Goal: Task Accomplishment & Management: Manage account settings

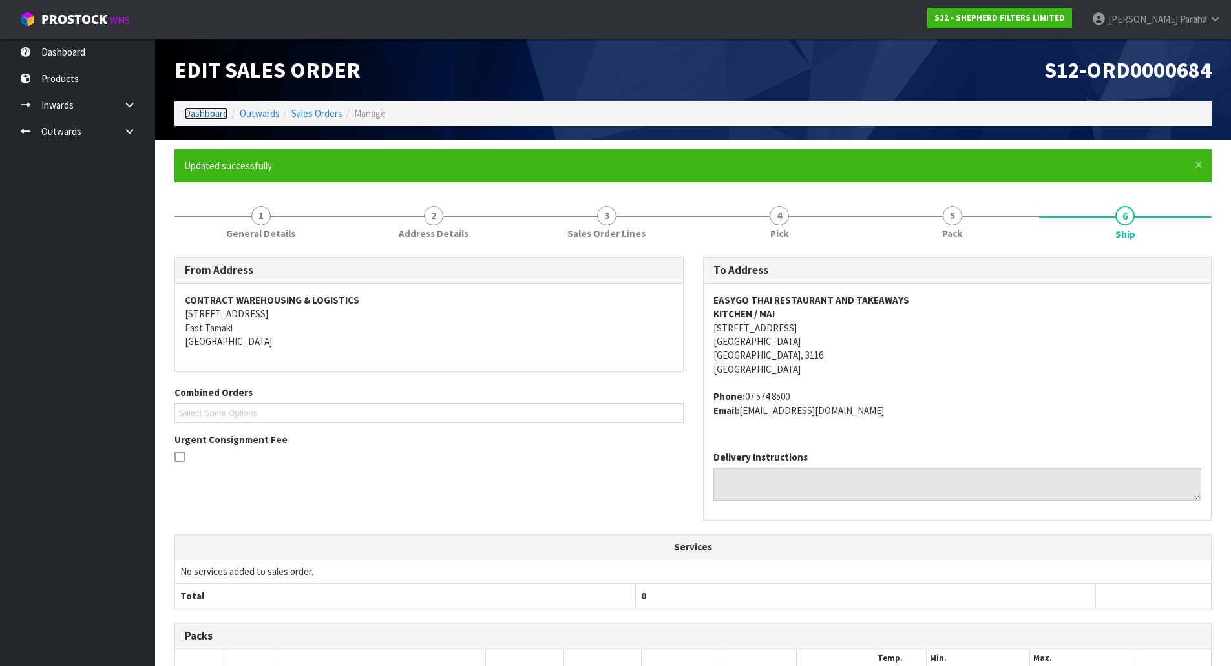
click at [195, 111] on link "Dashboard" at bounding box center [206, 113] width 44 height 12
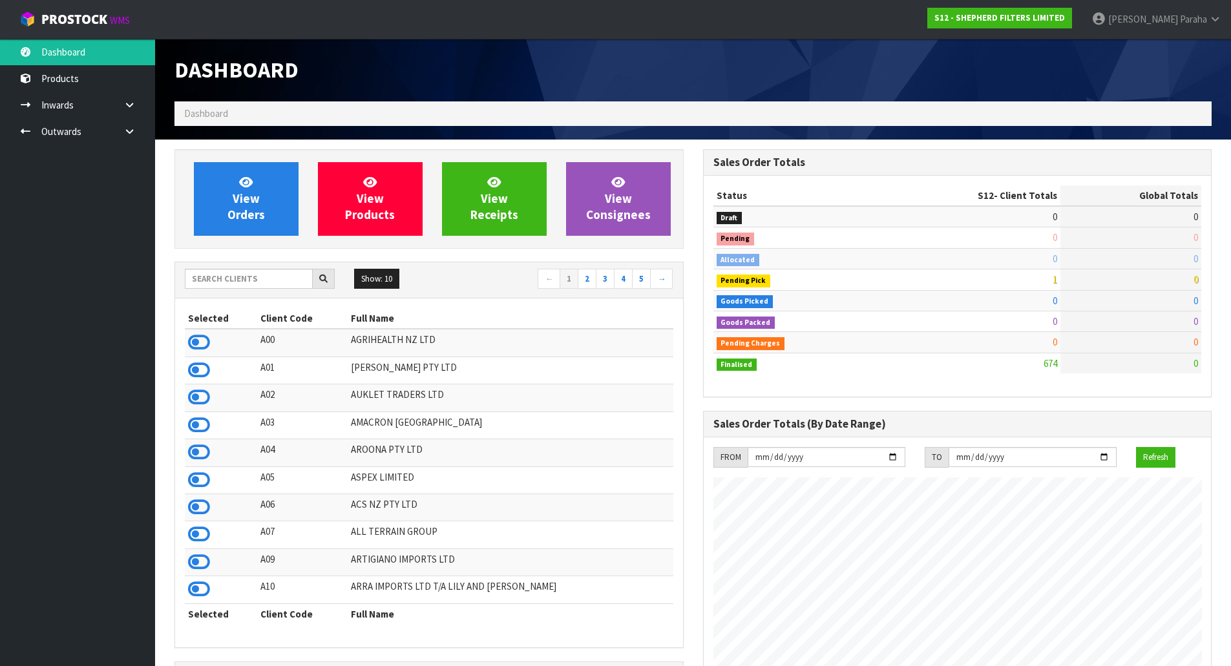
scroll to position [874, 528]
click at [227, 278] on input "text" at bounding box center [249, 279] width 128 height 20
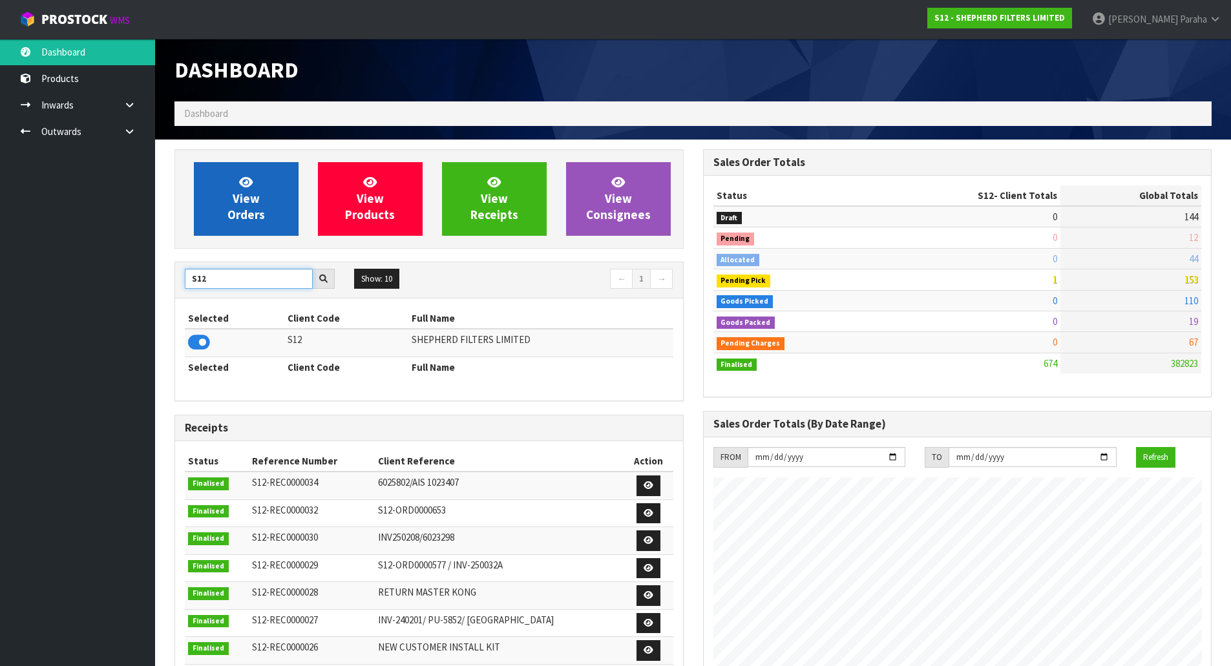
type input "S12"
click at [274, 184] on link "View Orders" at bounding box center [246, 199] width 105 height 74
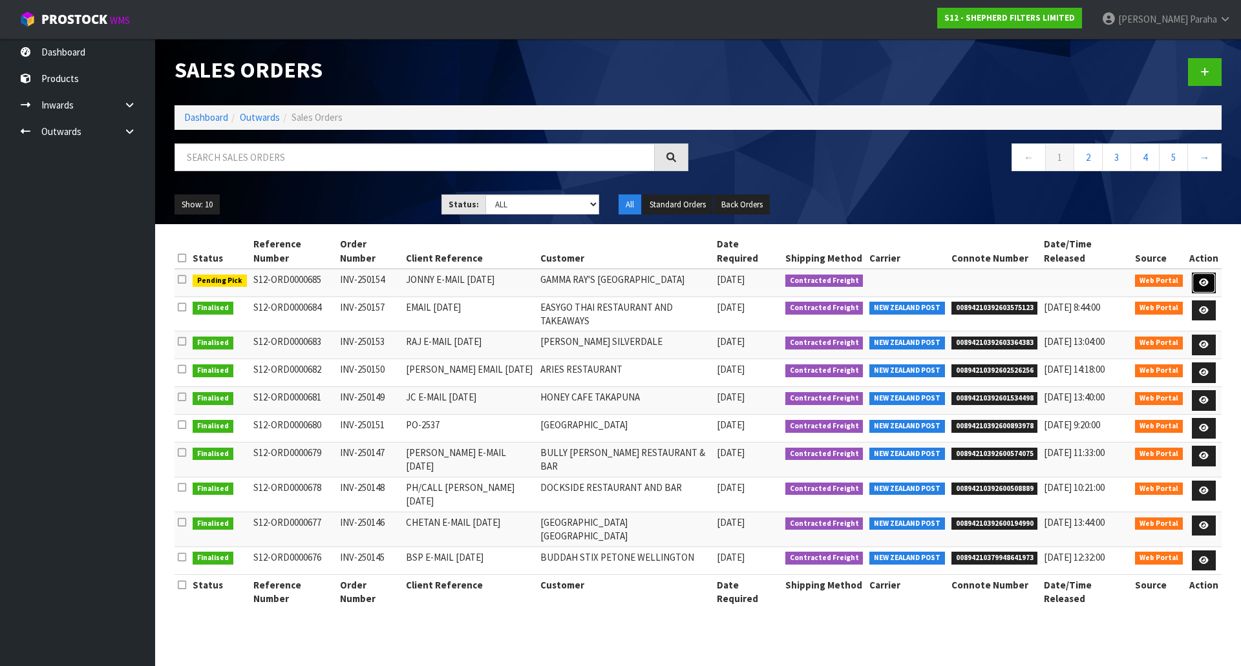
click at [1207, 279] on icon at bounding box center [1204, 283] width 10 height 8
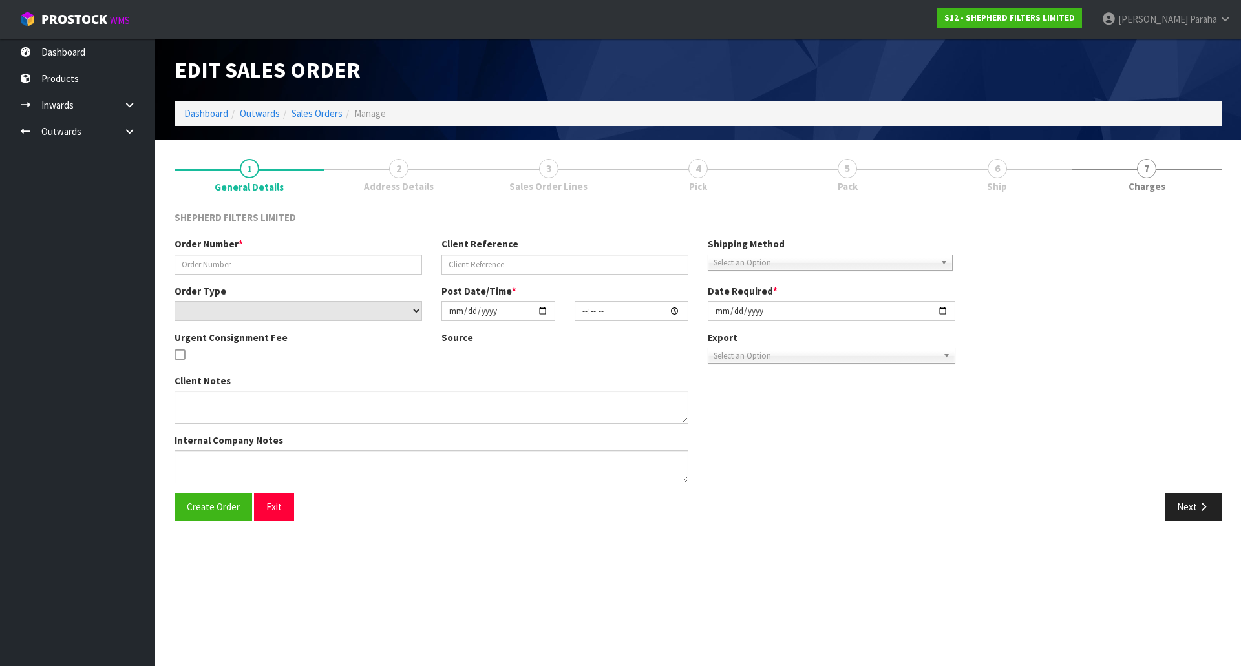
type input "INV-250154"
type input "JONNY E-MAIL [DATE]"
select select "number:0"
type input "[DATE]"
type input "16:47:00.000"
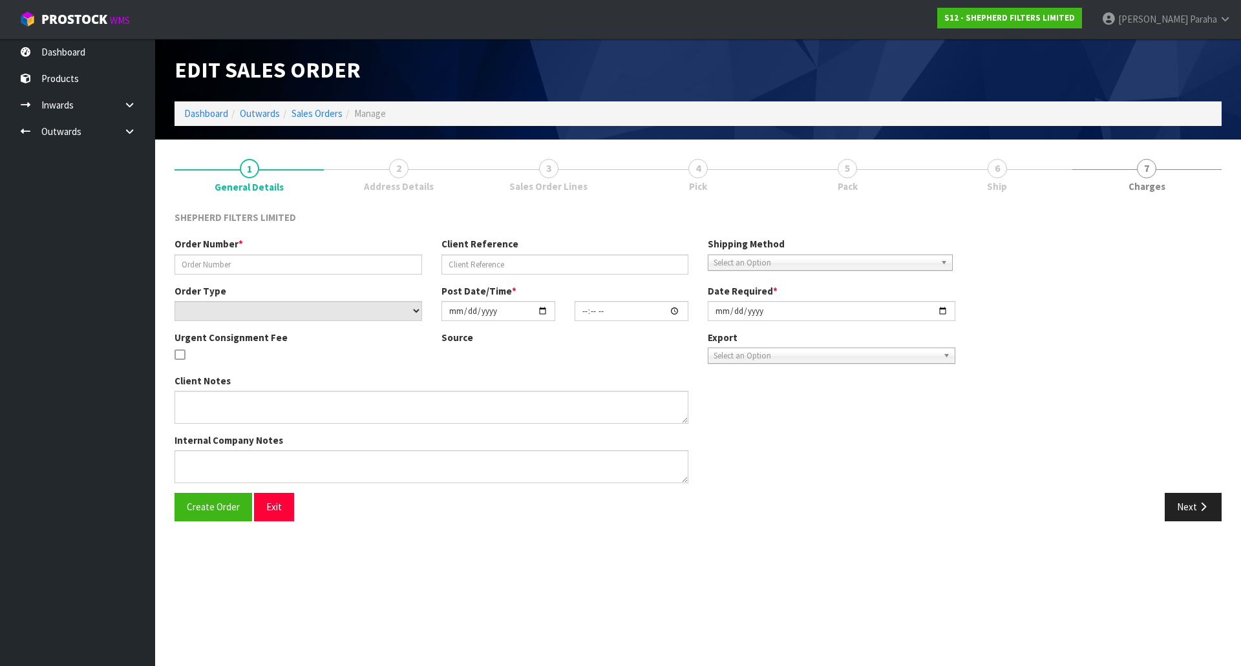
type input "[DATE]"
type textarea "CLOSED [DATE] OPEN 11AM-2PM AND 5-8PM"
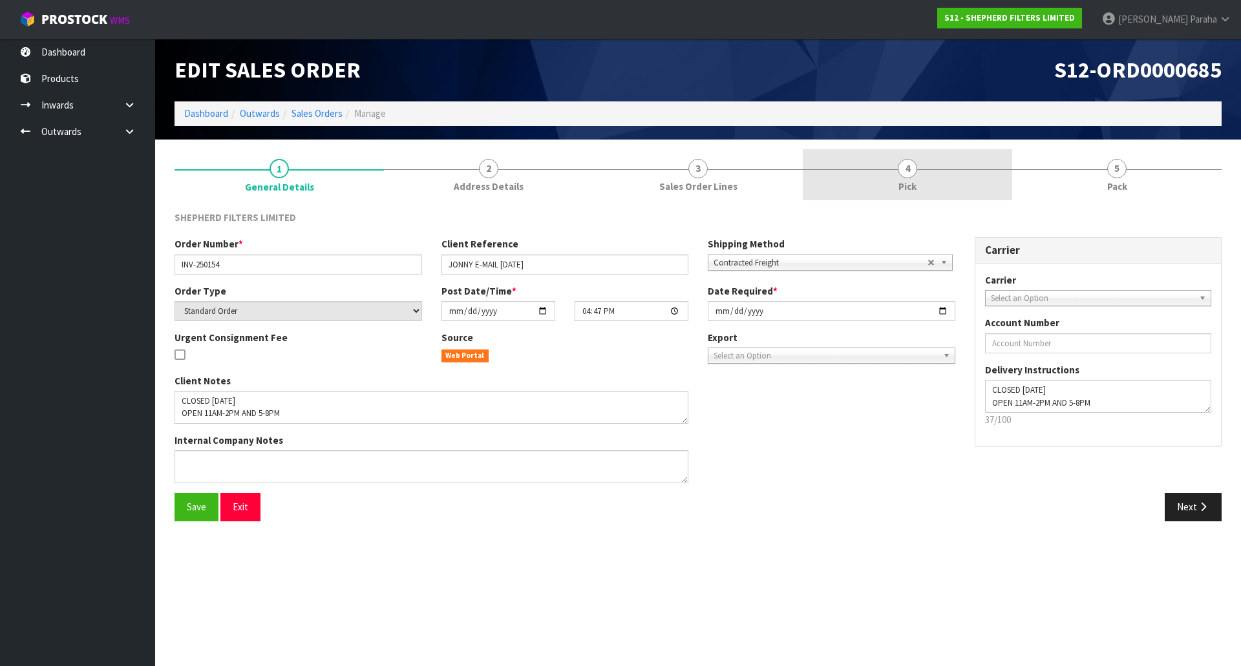
click at [910, 167] on span "4" at bounding box center [907, 168] width 19 height 19
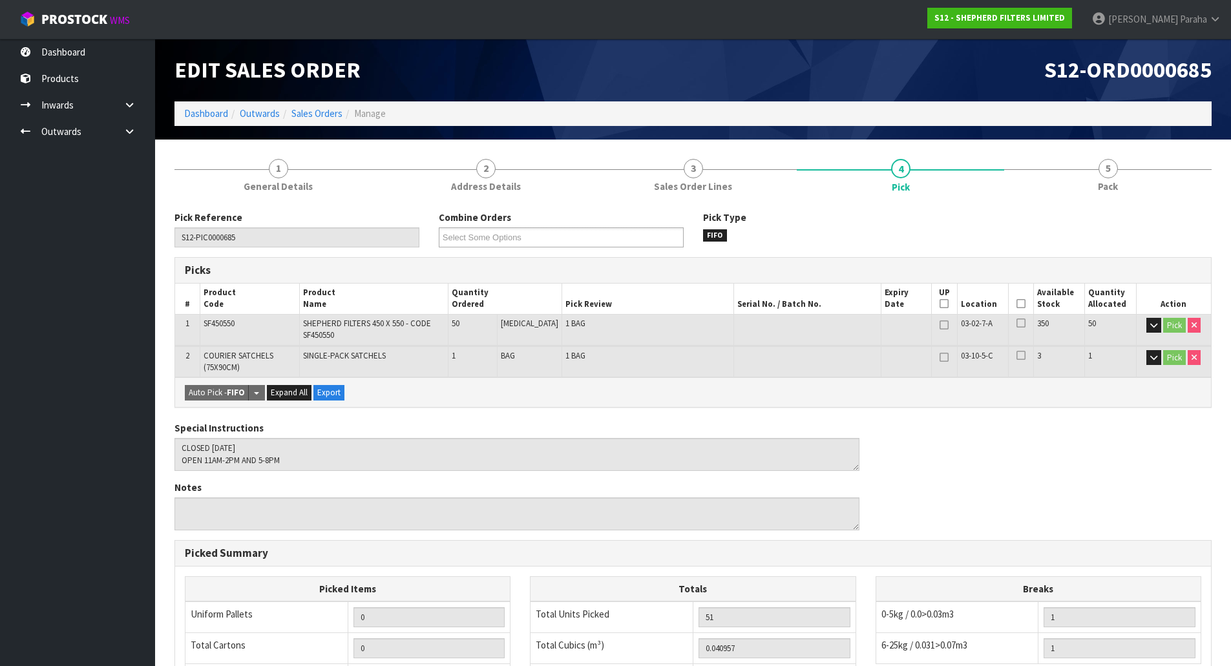
click at [1017, 304] on icon at bounding box center [1021, 304] width 9 height 1
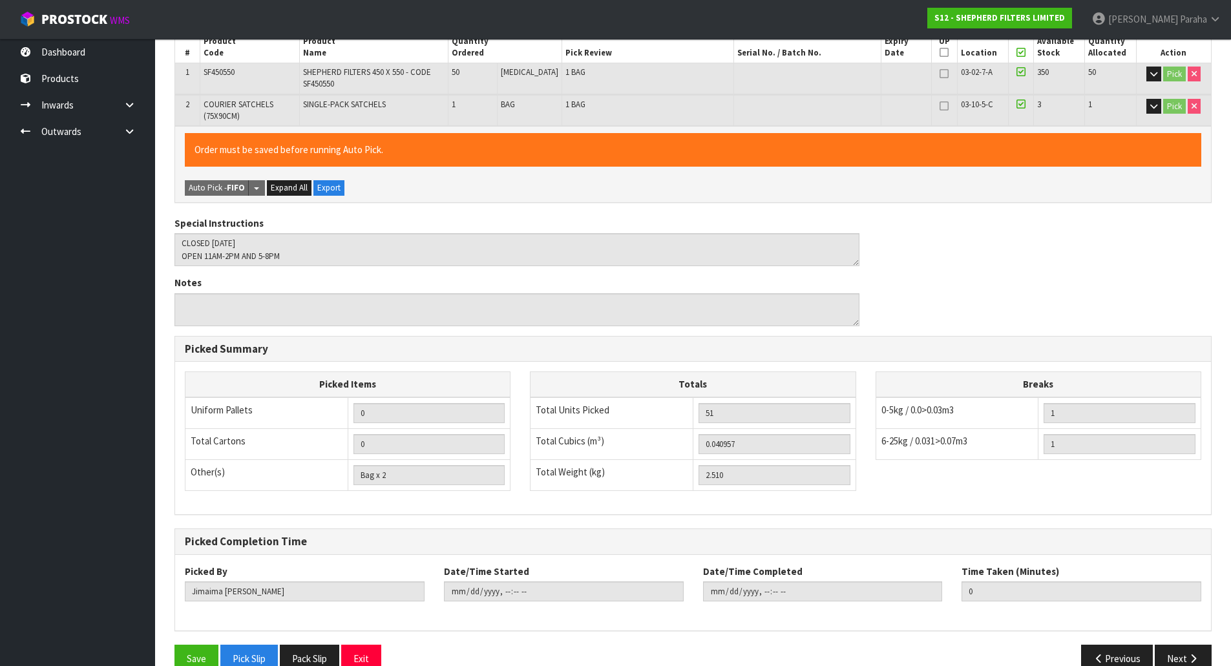
scroll to position [277, 0]
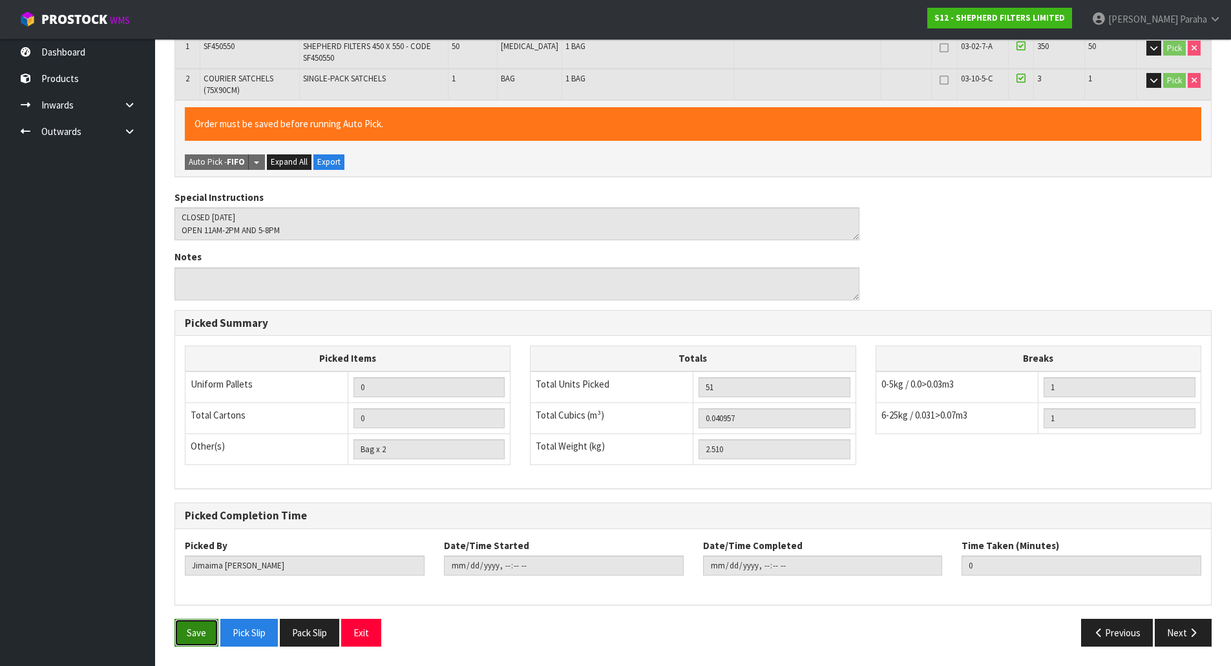
click at [200, 629] on button "Save" at bounding box center [196, 633] width 44 height 28
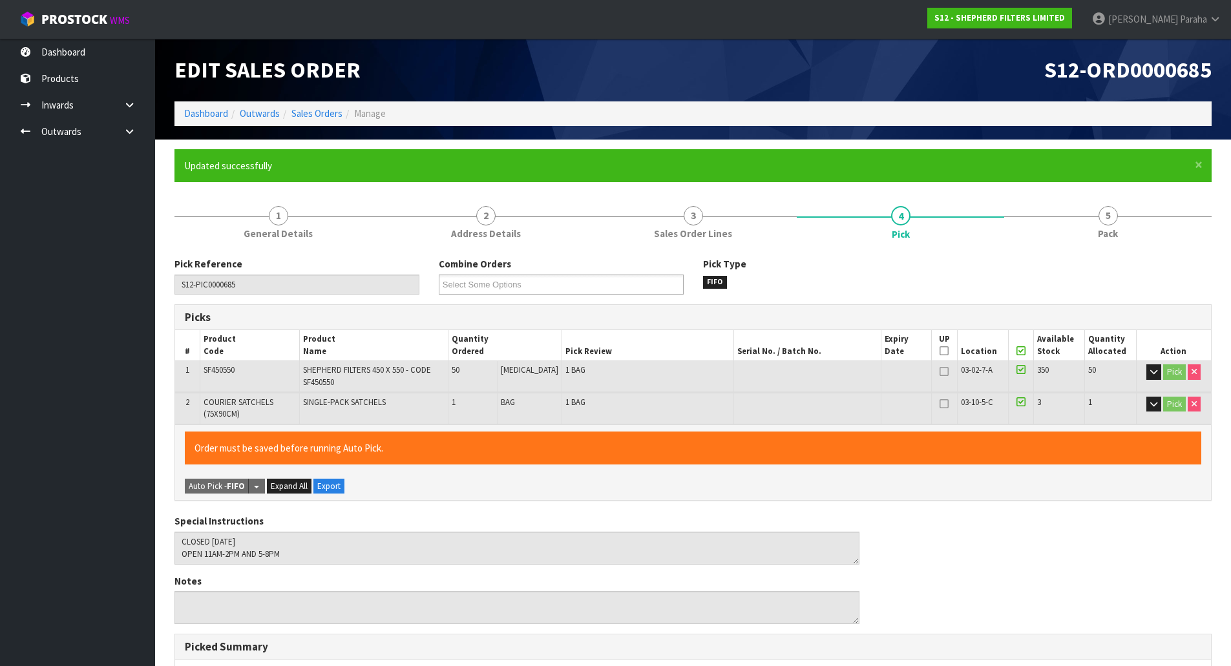
type input "[PERSON_NAME]"
type input "[DATE]T11:29:09"
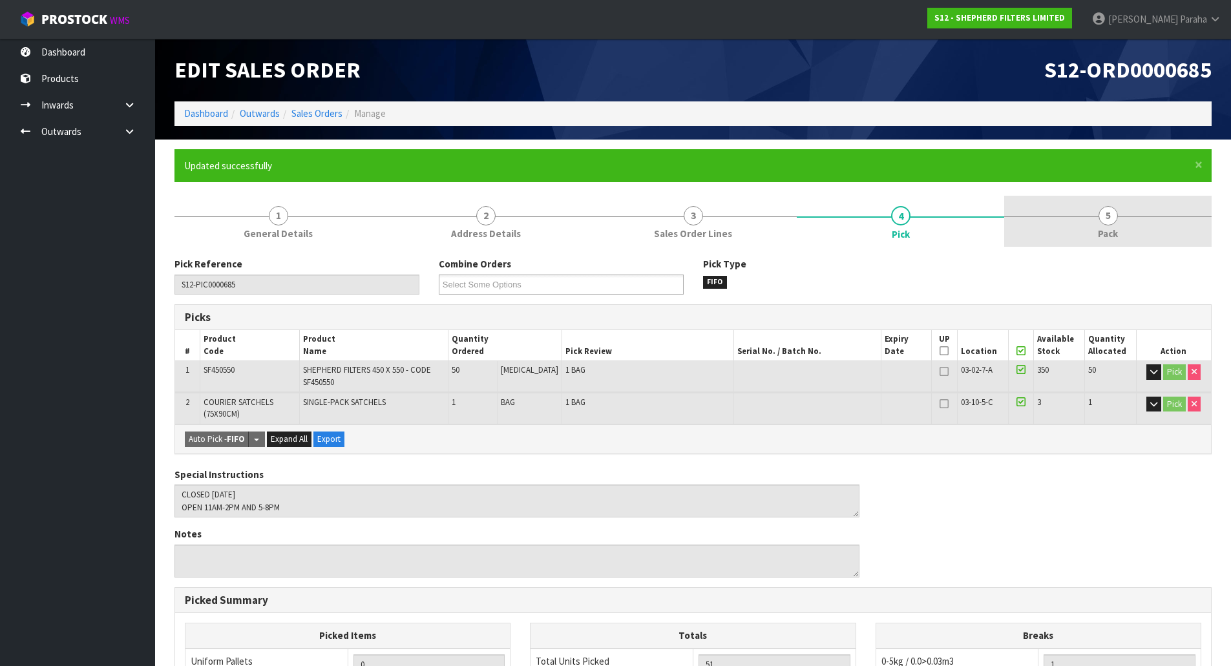
click at [1075, 209] on link "5 Pack" at bounding box center [1107, 221] width 207 height 51
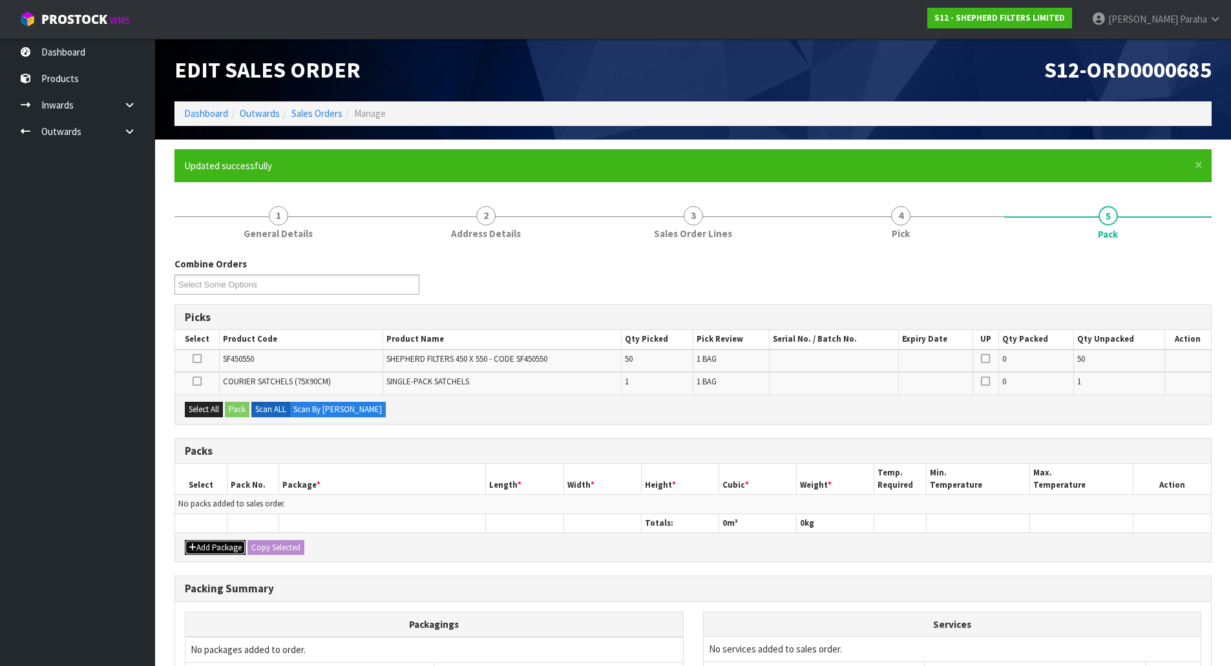
click at [198, 545] on button "Add Package" at bounding box center [215, 548] width 61 height 16
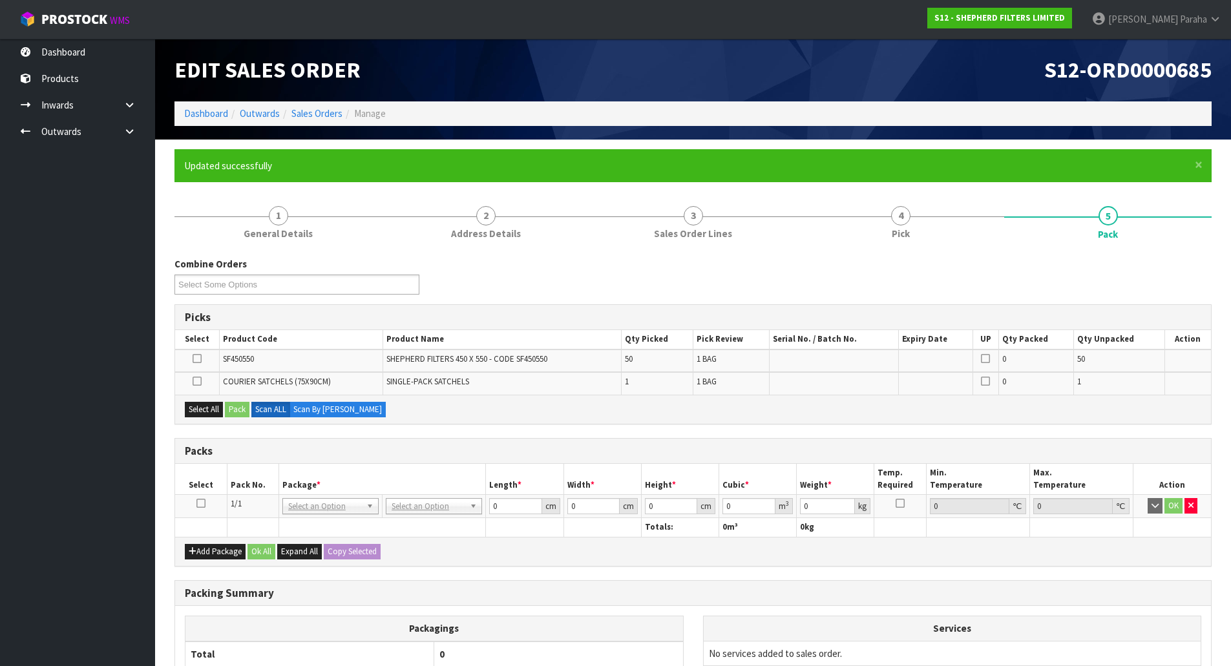
click at [194, 500] on td at bounding box center [201, 506] width 52 height 23
click at [202, 503] on icon at bounding box center [200, 503] width 9 height 1
click at [189, 409] on button "Select All" at bounding box center [204, 410] width 38 height 16
click at [242, 408] on button "Pack" at bounding box center [237, 410] width 25 height 16
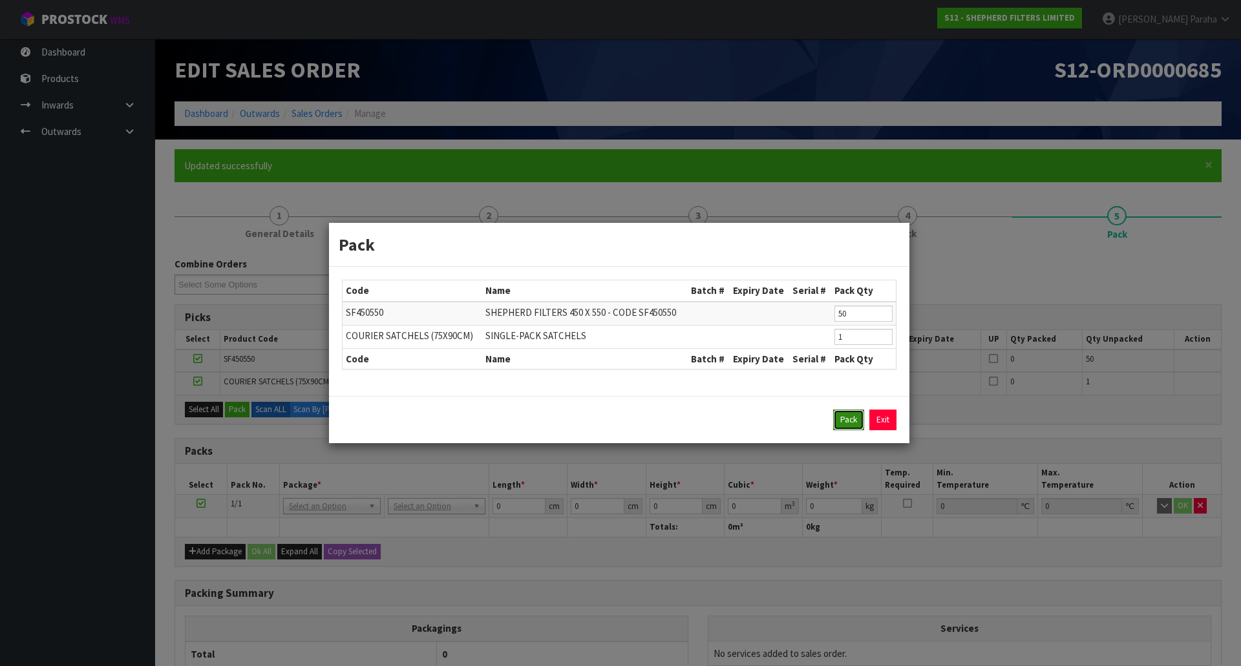
click at [838, 427] on button "Pack" at bounding box center [848, 420] width 31 height 21
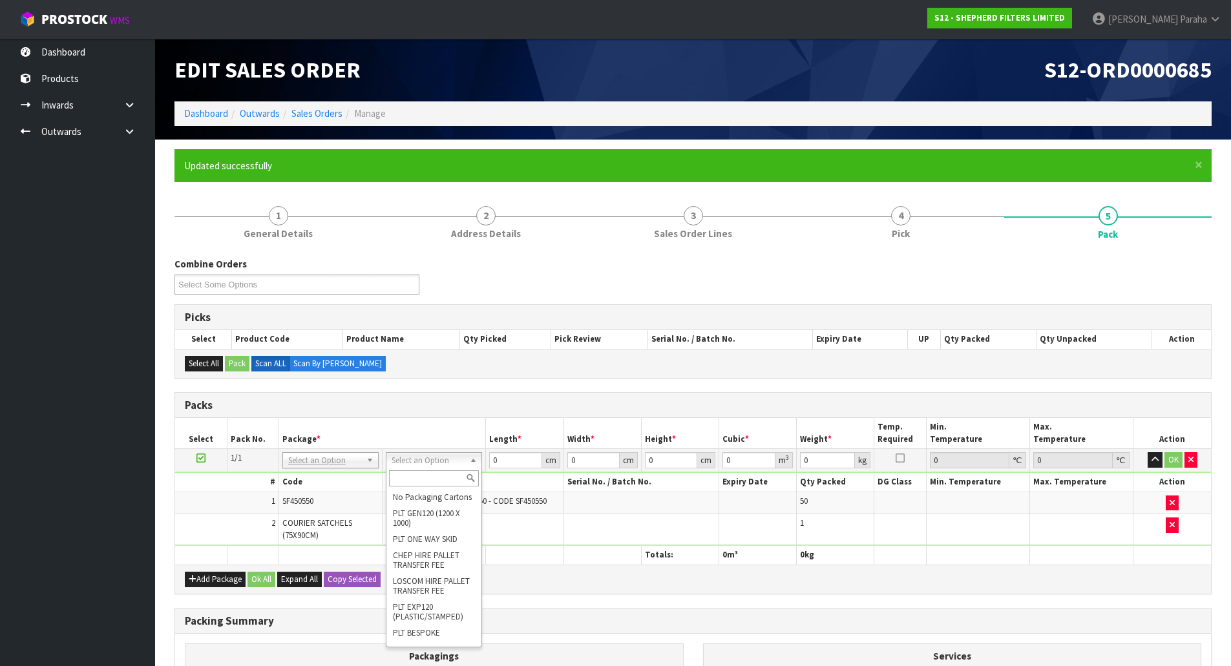
click at [422, 477] on input "text" at bounding box center [434, 478] width 90 height 16
type input "cl"
type input "2.51"
click at [505, 457] on input "0" at bounding box center [515, 460] width 52 height 16
type input "56"
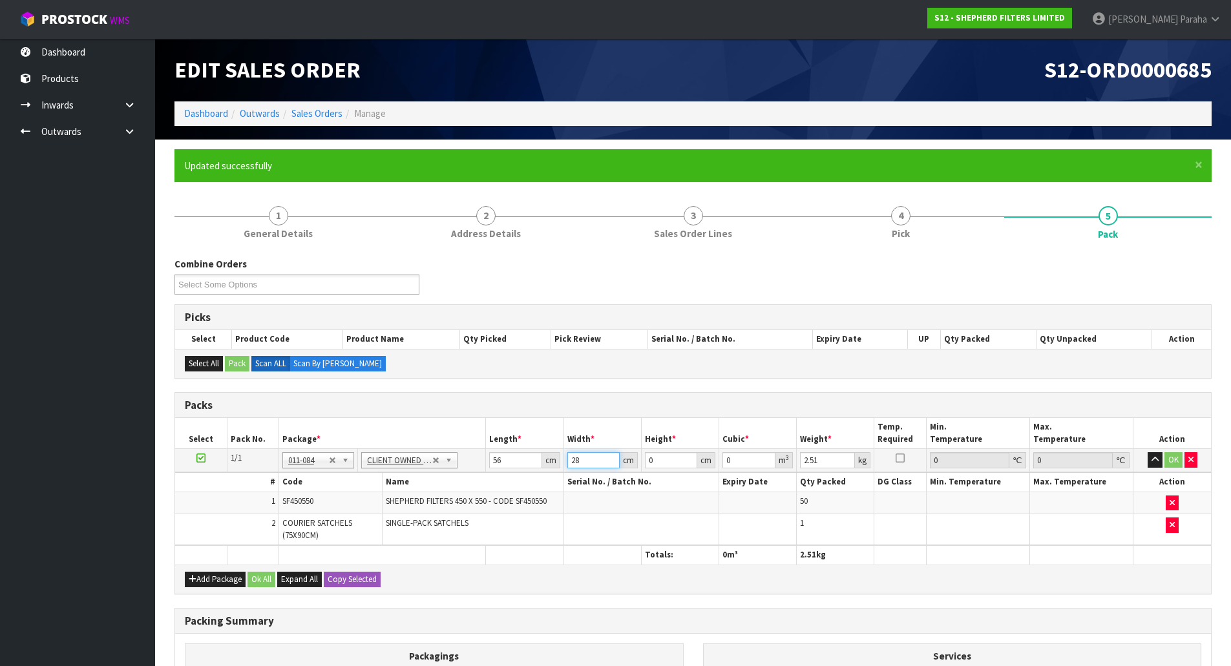
type input "28"
type input "2"
type input "0.003136"
type input "28"
type input "0.043904"
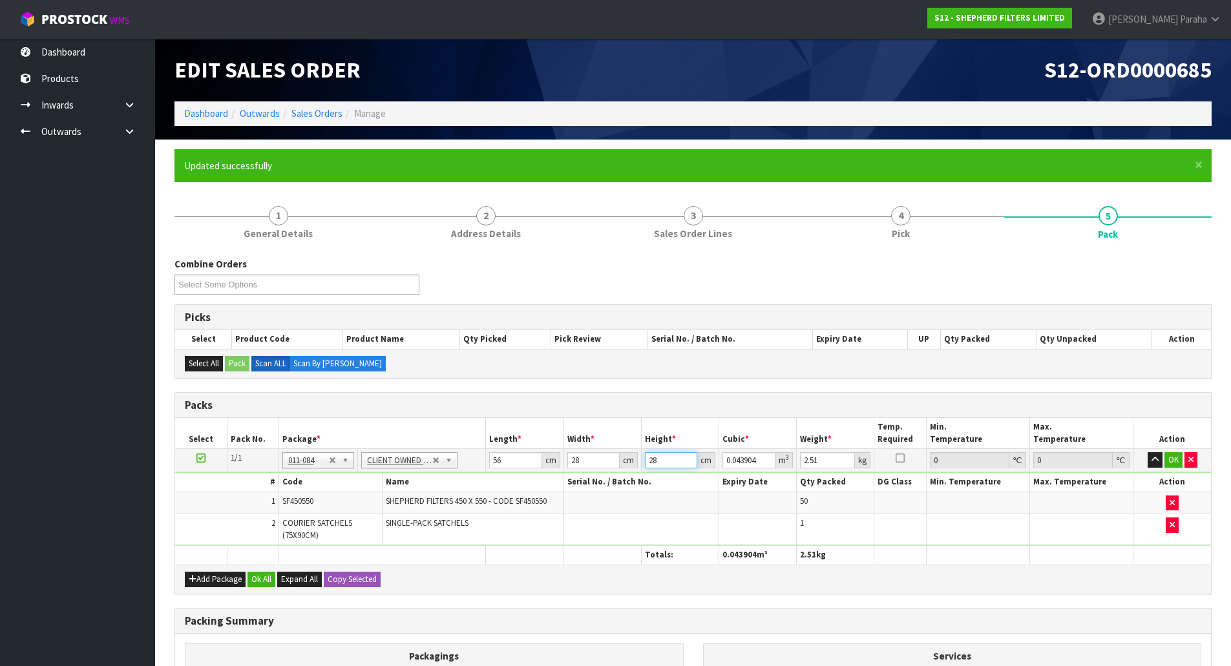
type input "28"
type input "3"
click at [1148, 452] on button "button" at bounding box center [1155, 460] width 15 height 16
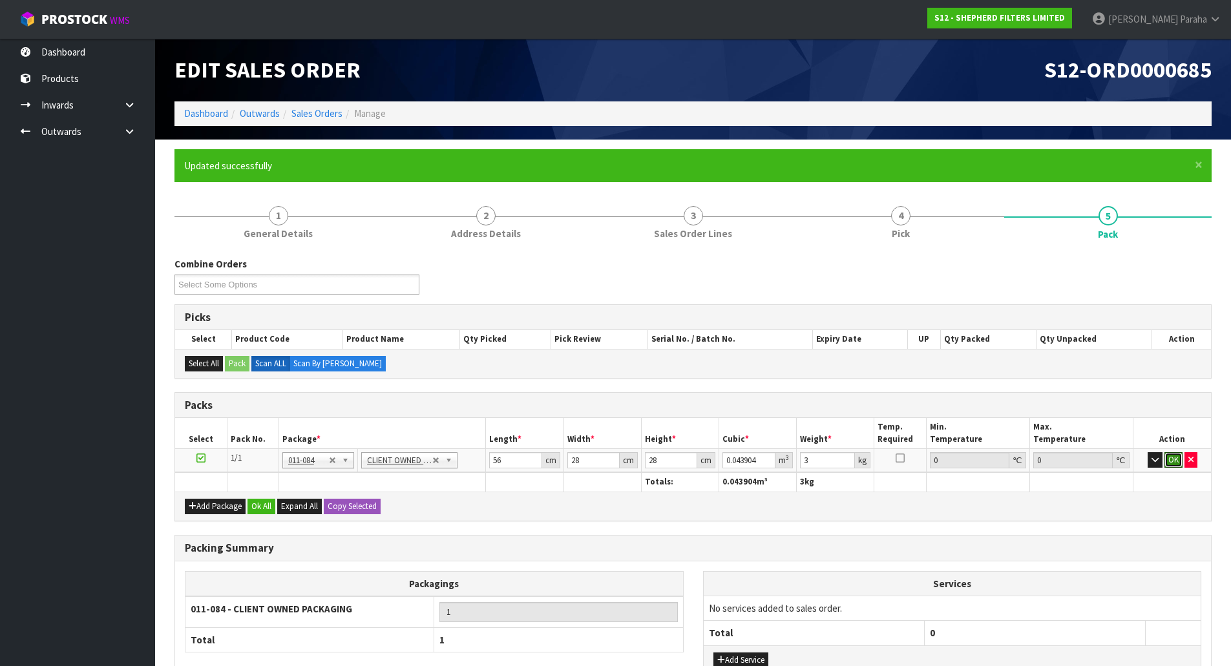
click button "OK" at bounding box center [1173, 460] width 18 height 16
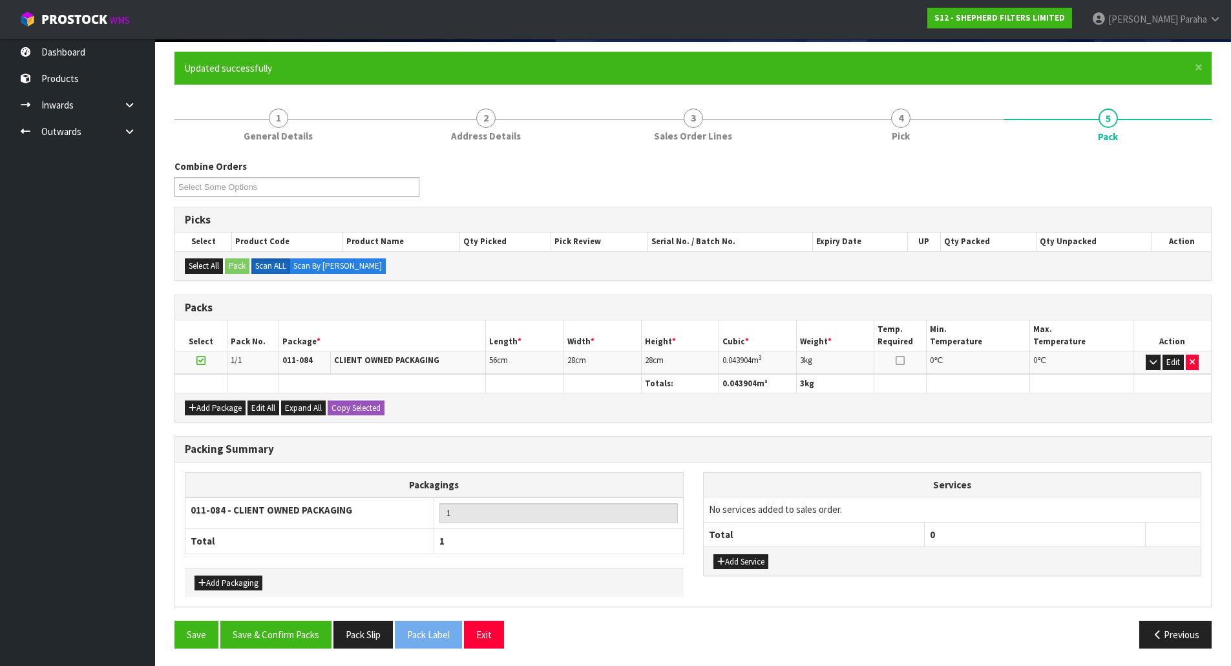
scroll to position [100, 0]
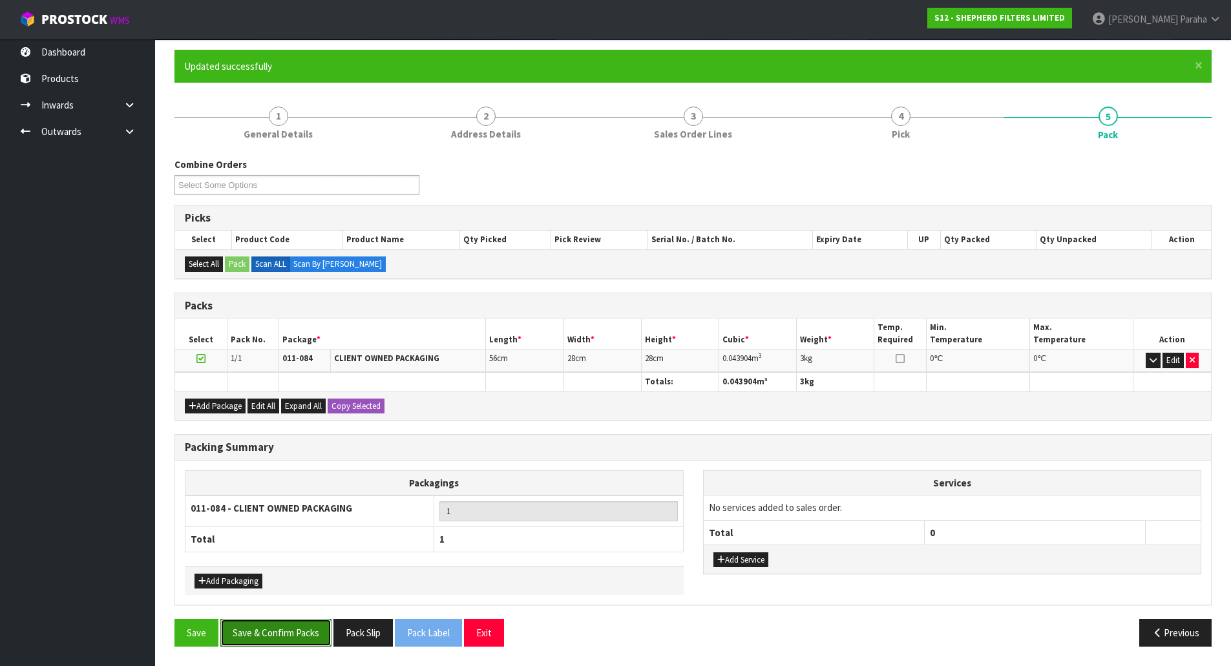
click at [290, 635] on button "Save & Confirm Packs" at bounding box center [275, 633] width 111 height 28
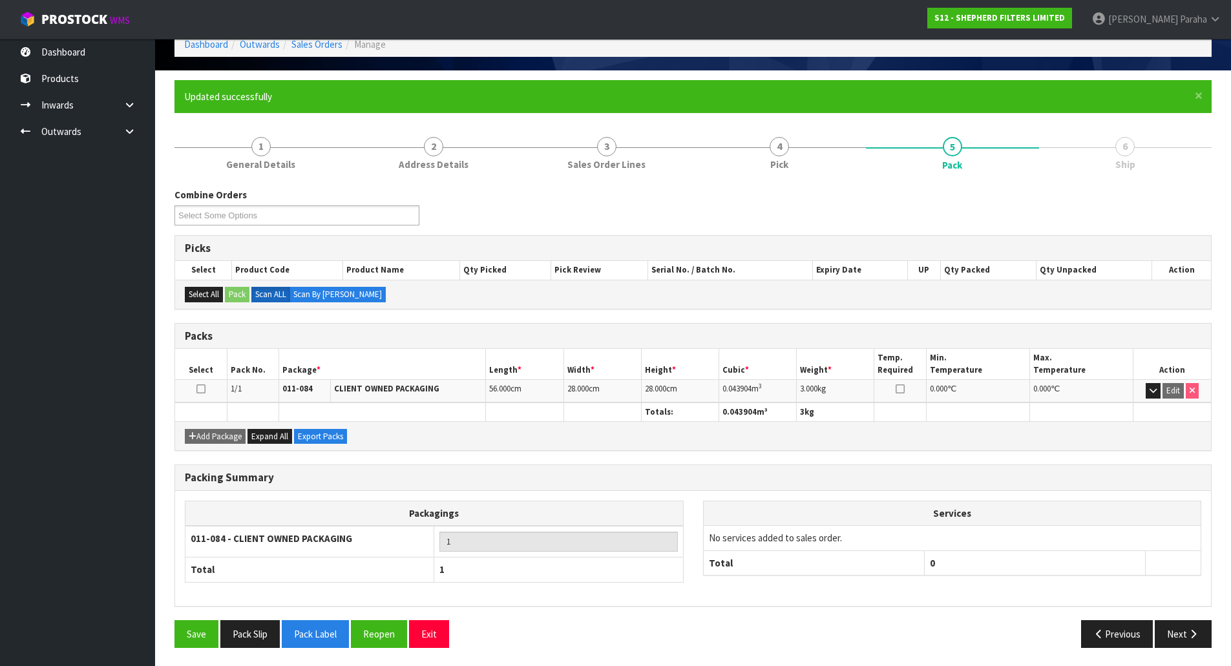
scroll to position [70, 0]
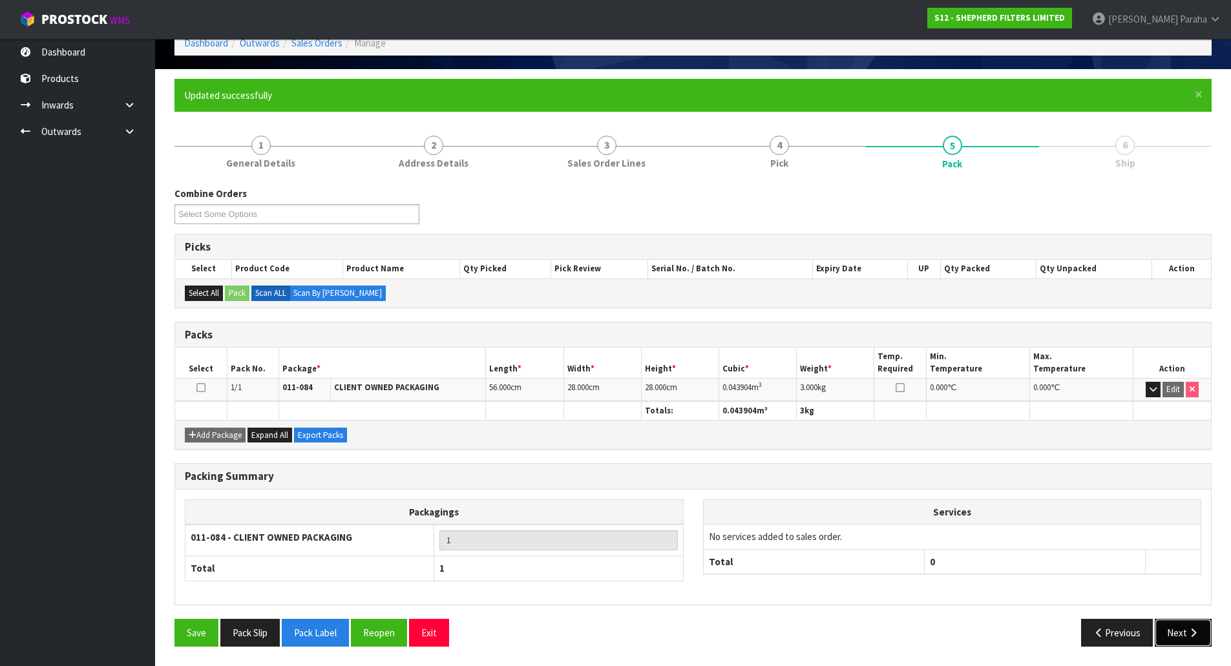
click at [1196, 630] on icon "button" at bounding box center [1193, 633] width 12 height 10
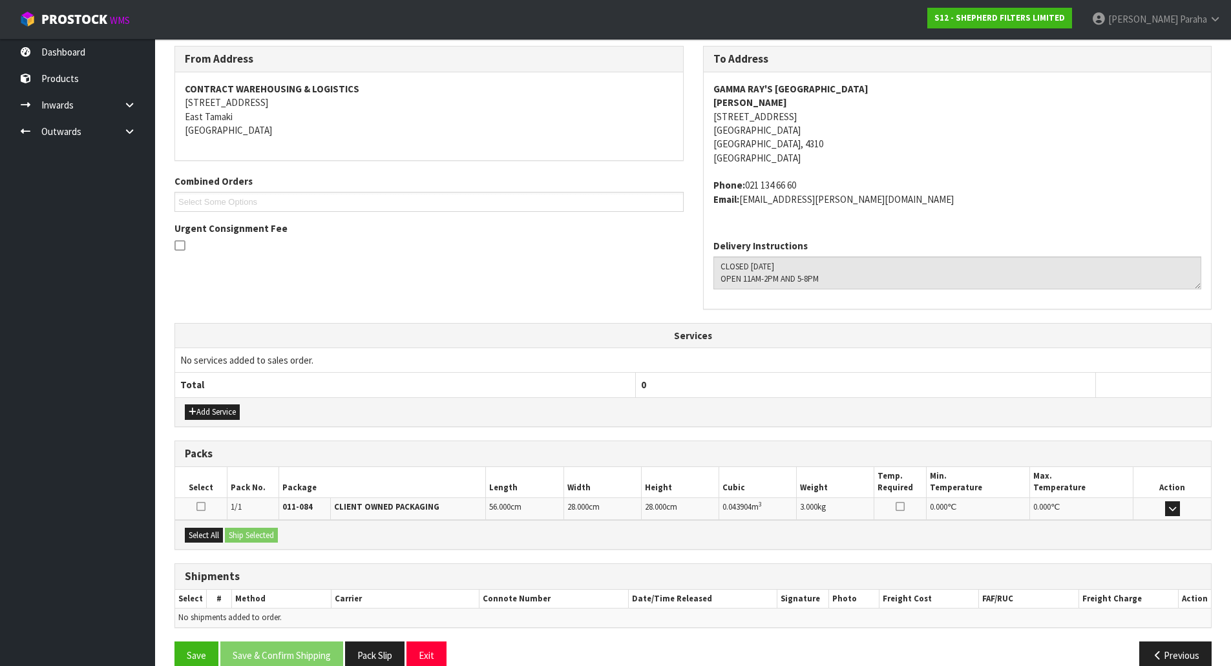
scroll to position [234, 0]
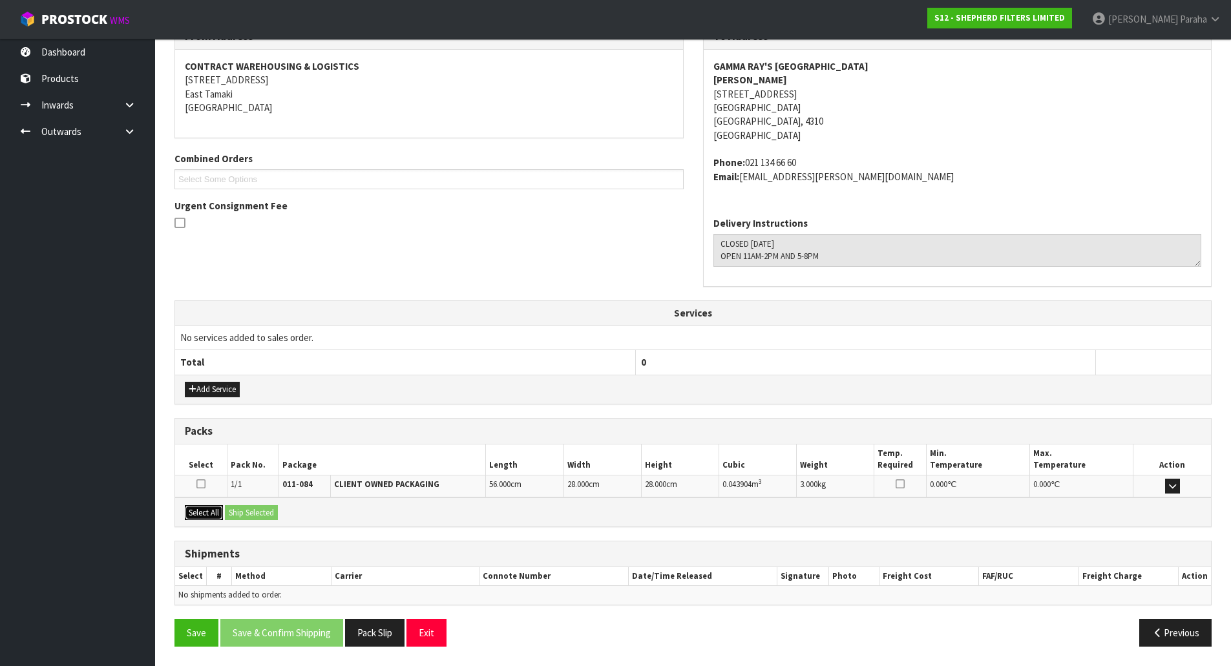
click at [206, 514] on button "Select All" at bounding box center [204, 513] width 38 height 16
click at [244, 511] on button "Ship Selected" at bounding box center [251, 513] width 53 height 16
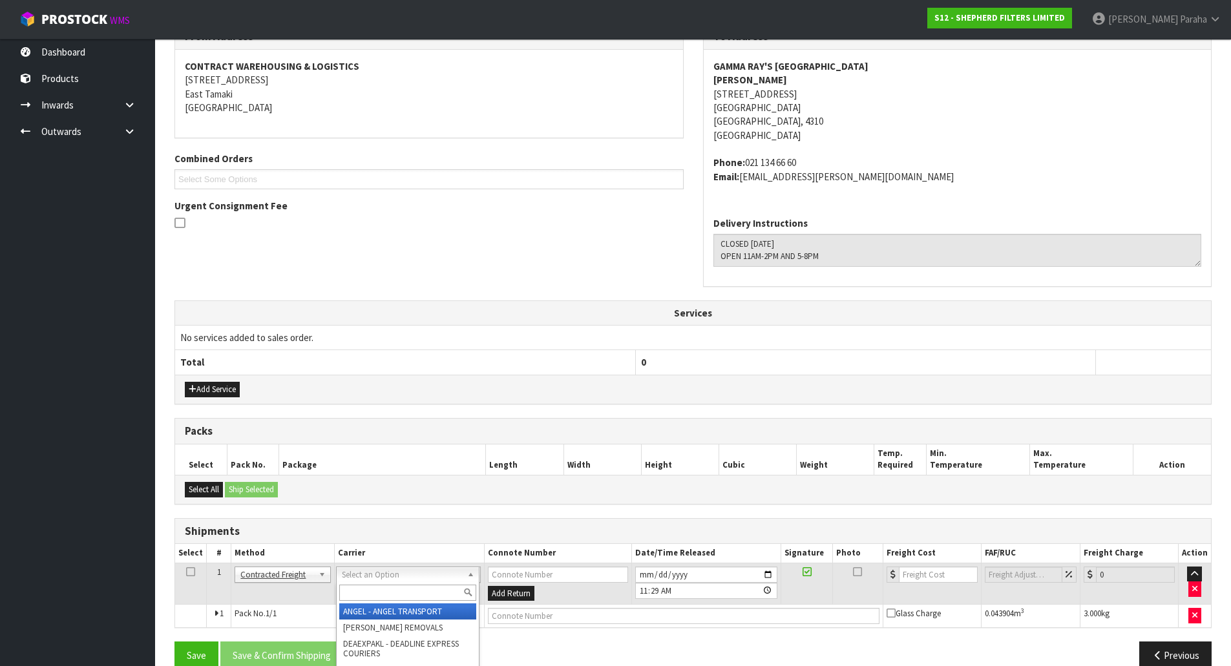
click at [389, 594] on input "text" at bounding box center [407, 593] width 137 height 16
type input "nzp"
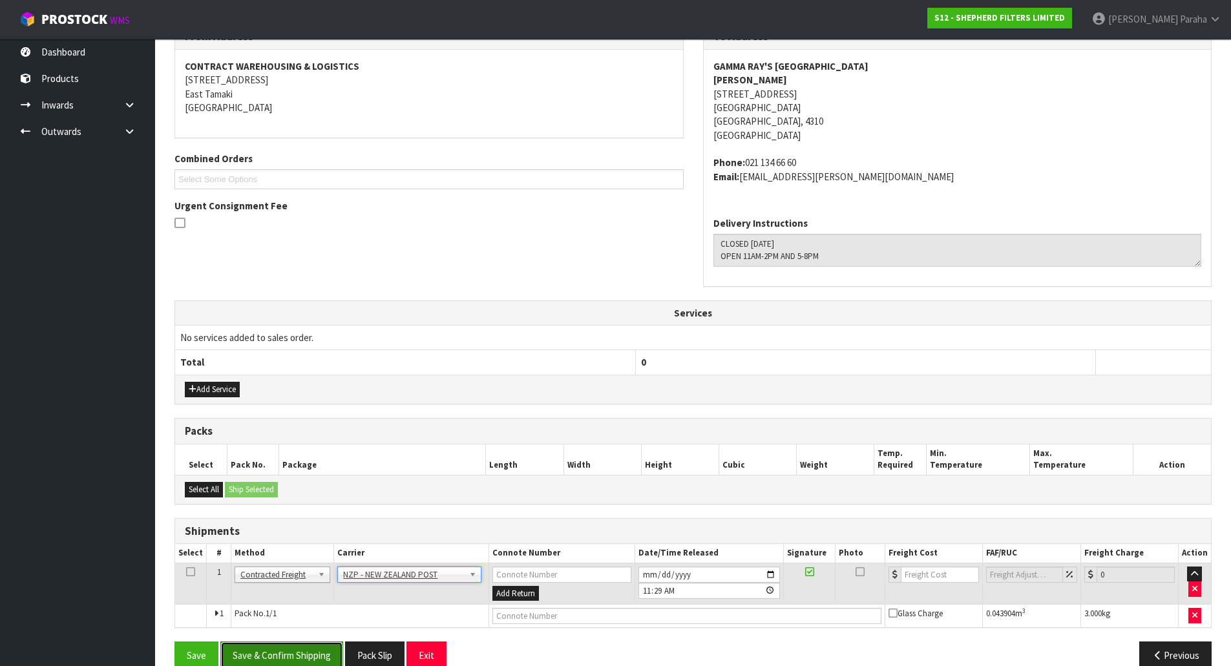
click at [311, 658] on button "Save & Confirm Shipping" at bounding box center [281, 656] width 123 height 28
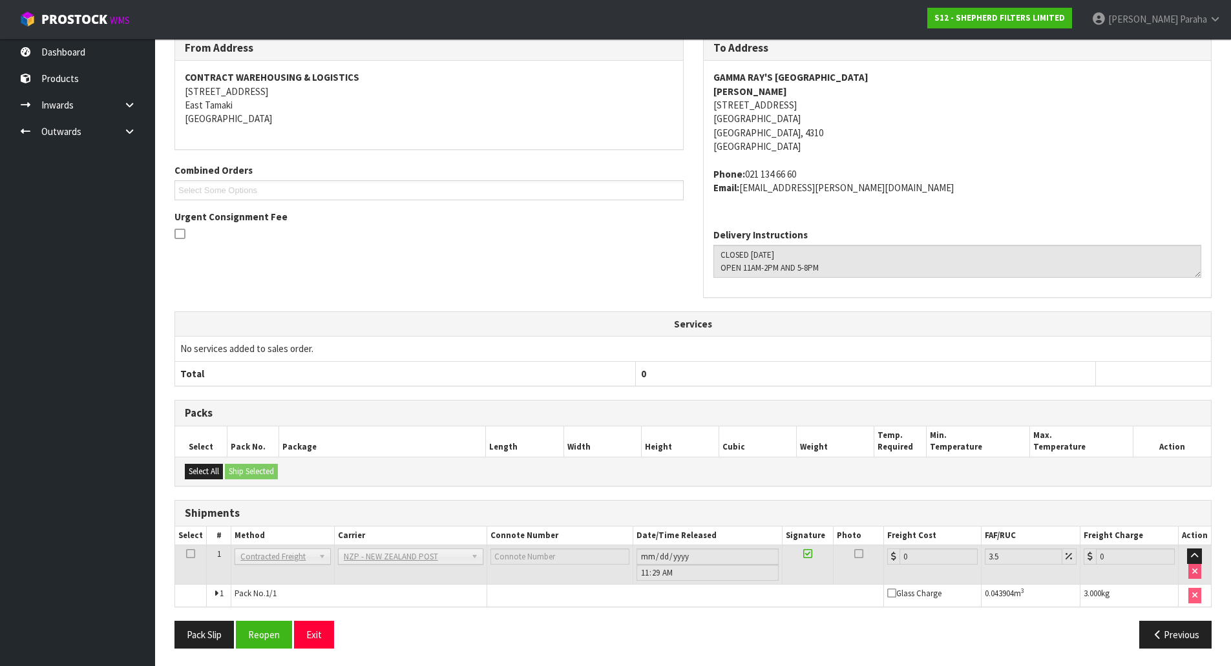
scroll to position [238, 0]
click at [268, 633] on button "Reopen" at bounding box center [264, 633] width 56 height 28
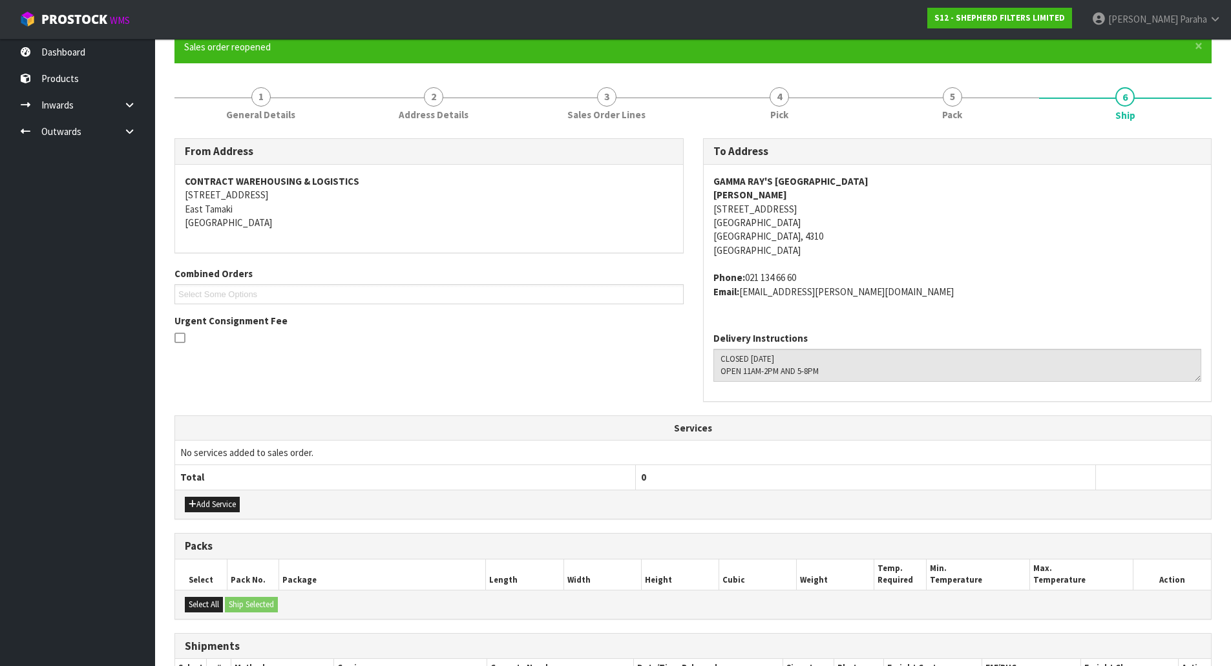
scroll to position [269, 0]
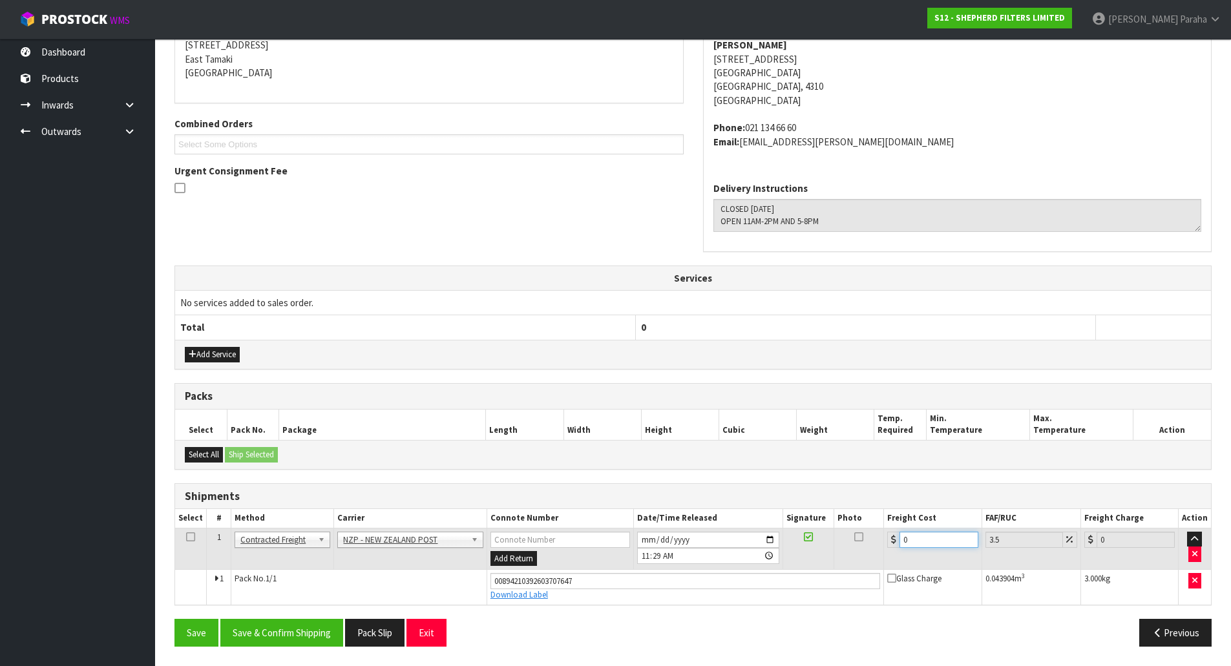
click at [926, 539] on input "0" at bounding box center [939, 540] width 78 height 16
type input "8"
type input "8.28"
type input "8.4"
type input "8.69"
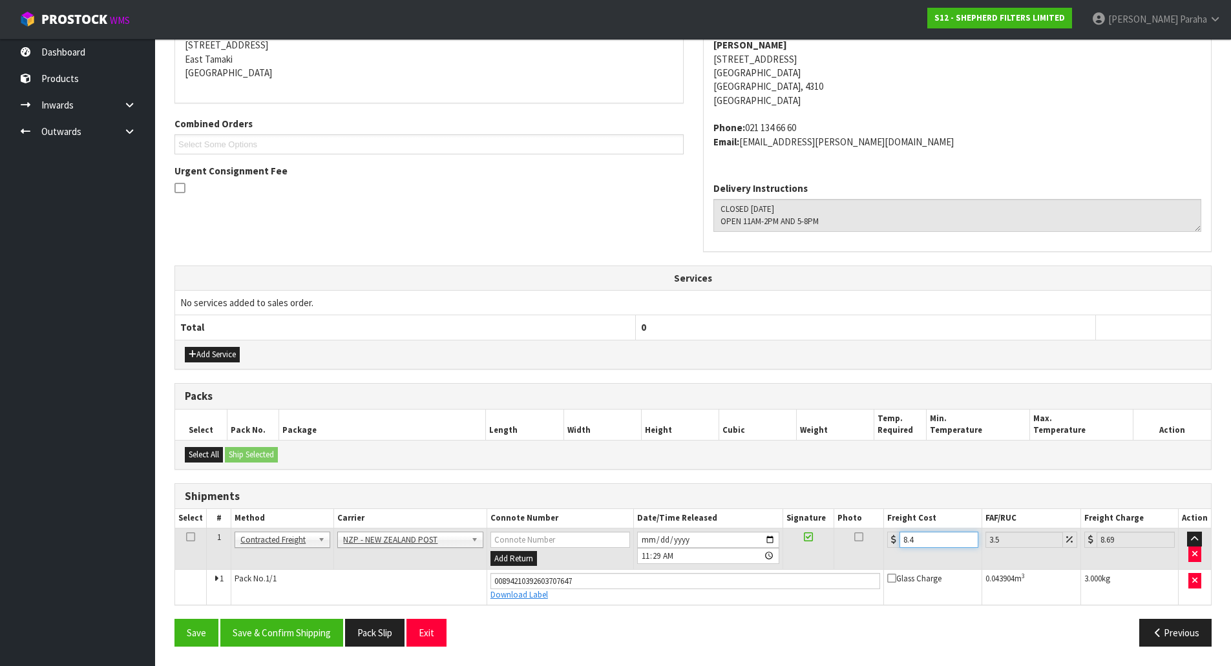
type input "8.45"
type input "8.75"
type input "8.45"
click at [291, 636] on button "Save & Confirm Shipping" at bounding box center [281, 633] width 123 height 28
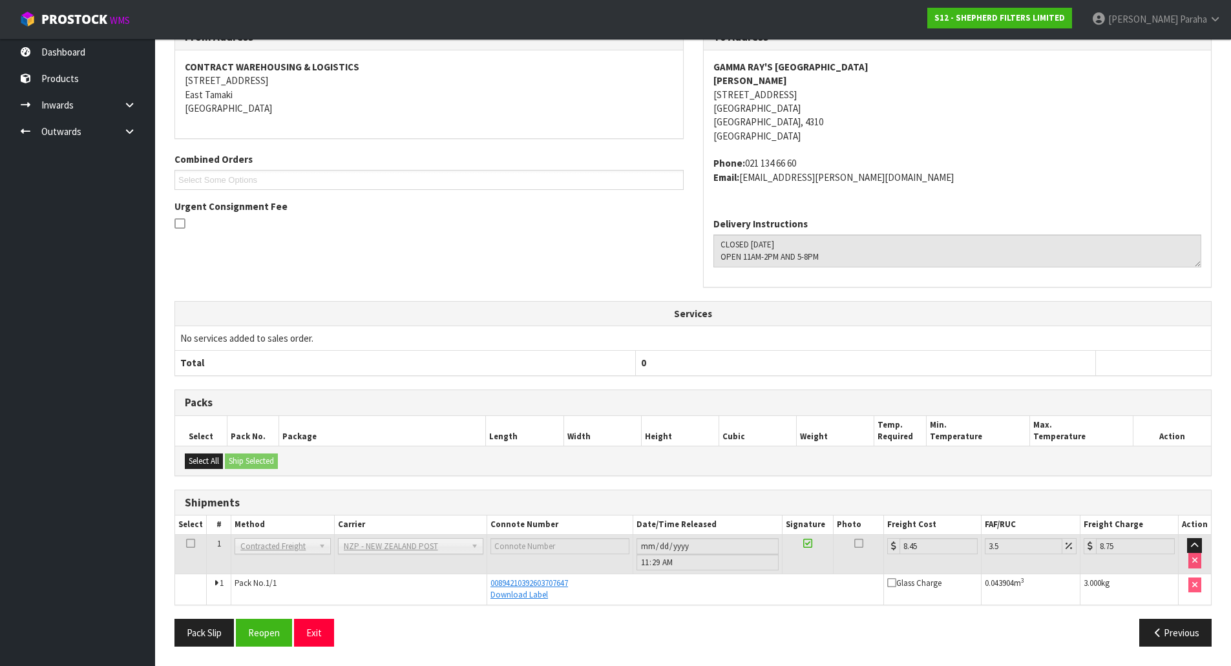
scroll to position [0, 0]
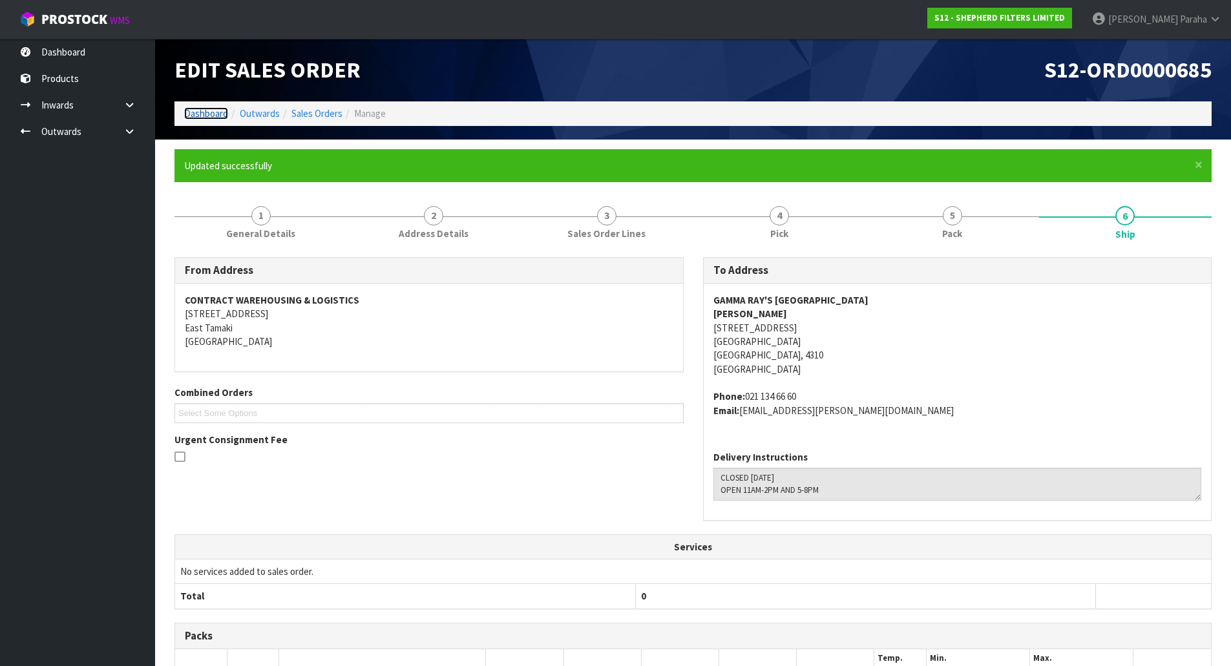
click at [199, 112] on link "Dashboard" at bounding box center [206, 113] width 44 height 12
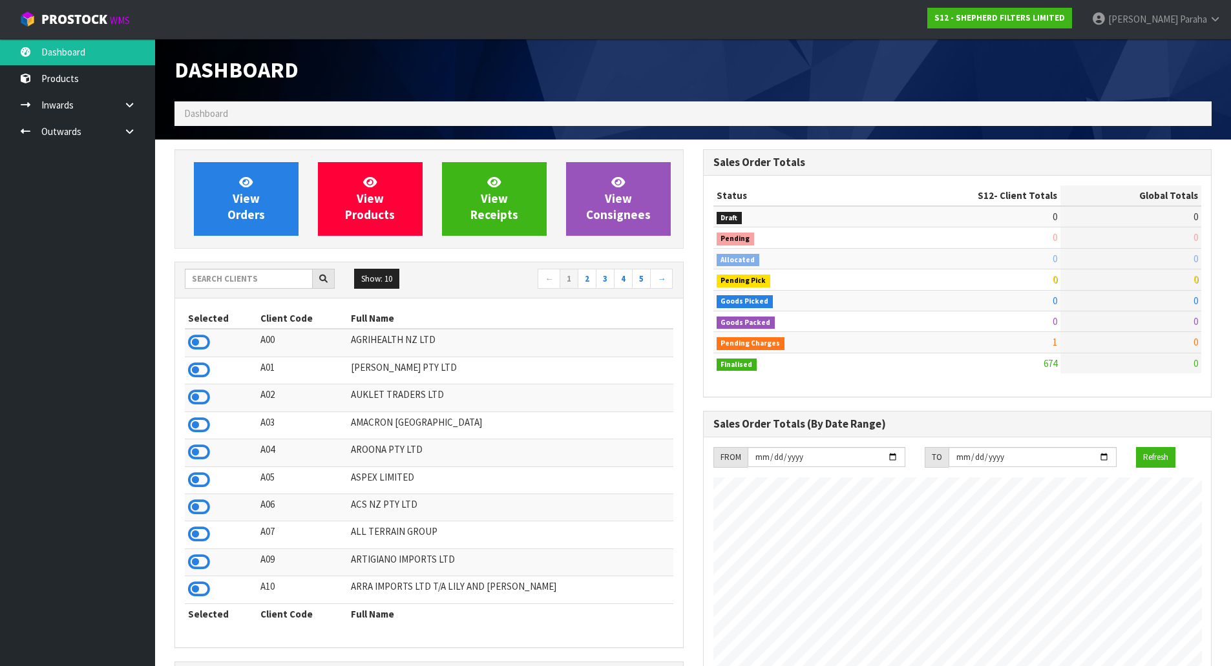
scroll to position [874, 528]
click at [261, 277] on input "text" at bounding box center [249, 279] width 128 height 20
